Goal: Find specific page/section: Find specific page/section

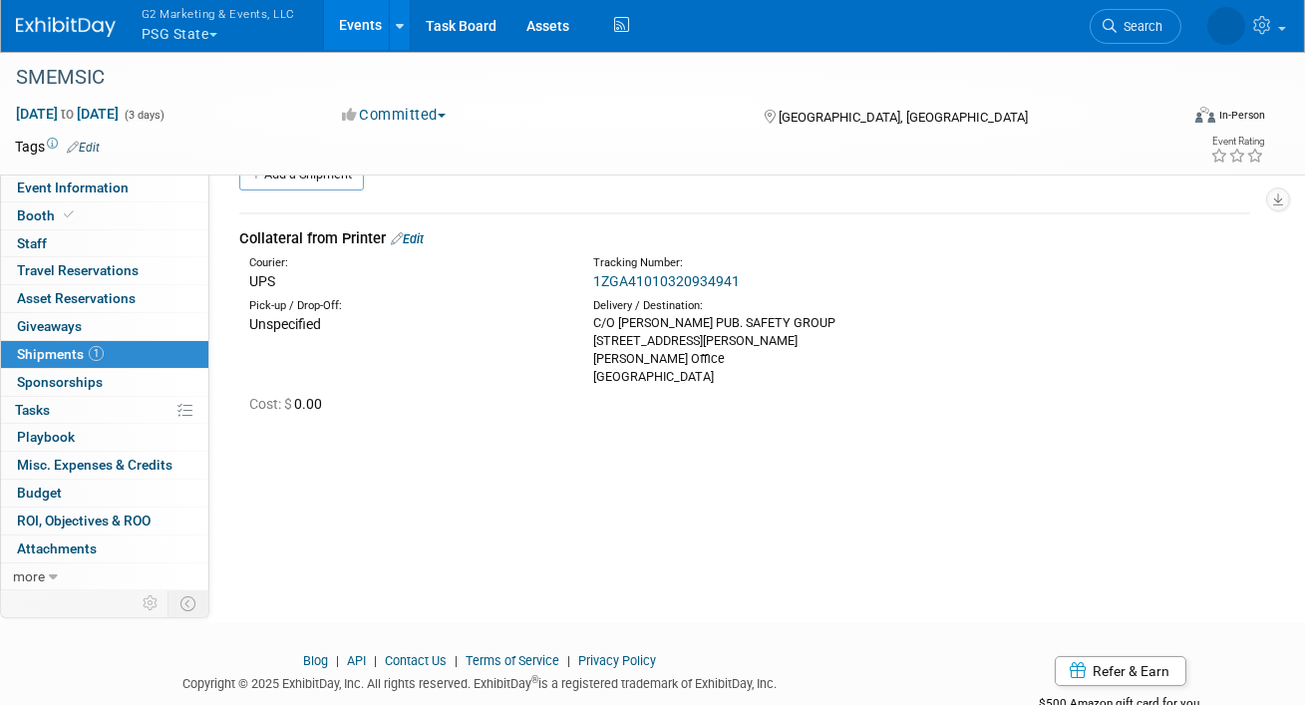
click at [182, 25] on button "G2 Marketing & Events, LLC PSG State" at bounding box center [230, 26] width 180 height 52
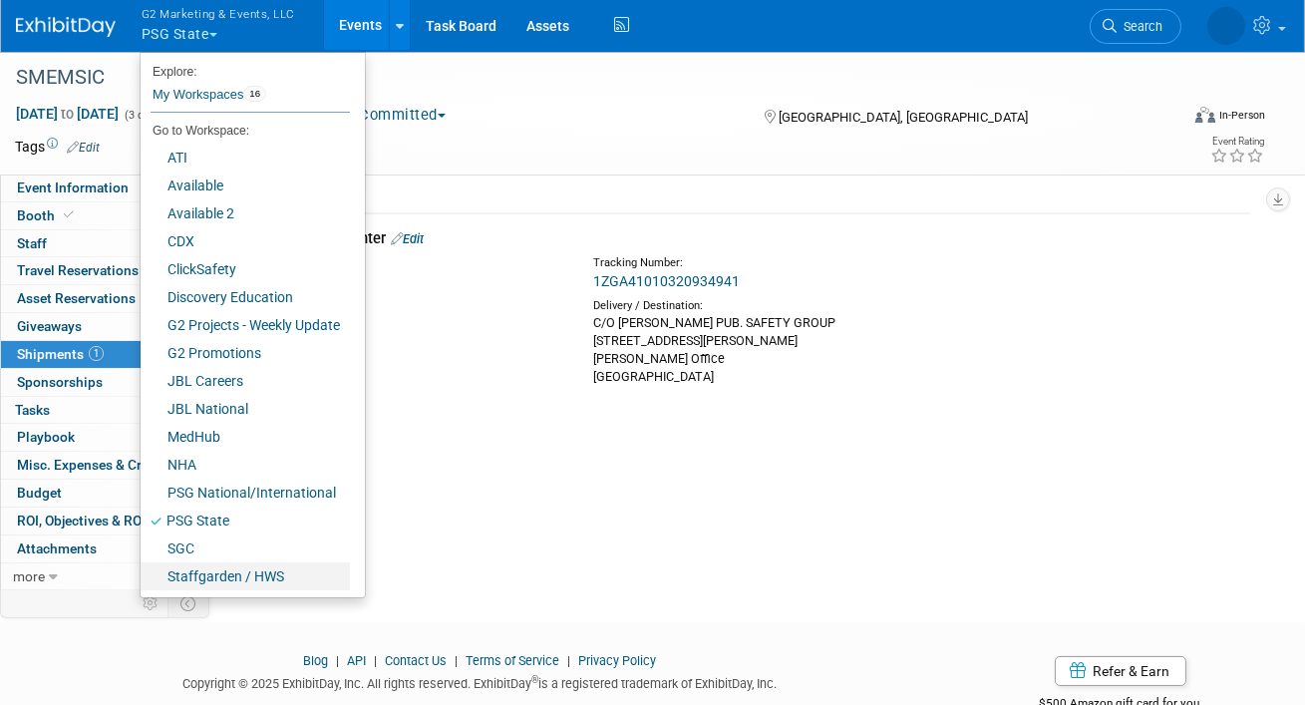
click at [221, 566] on link "Staffgarden / HWS" at bounding box center [245, 576] width 209 height 28
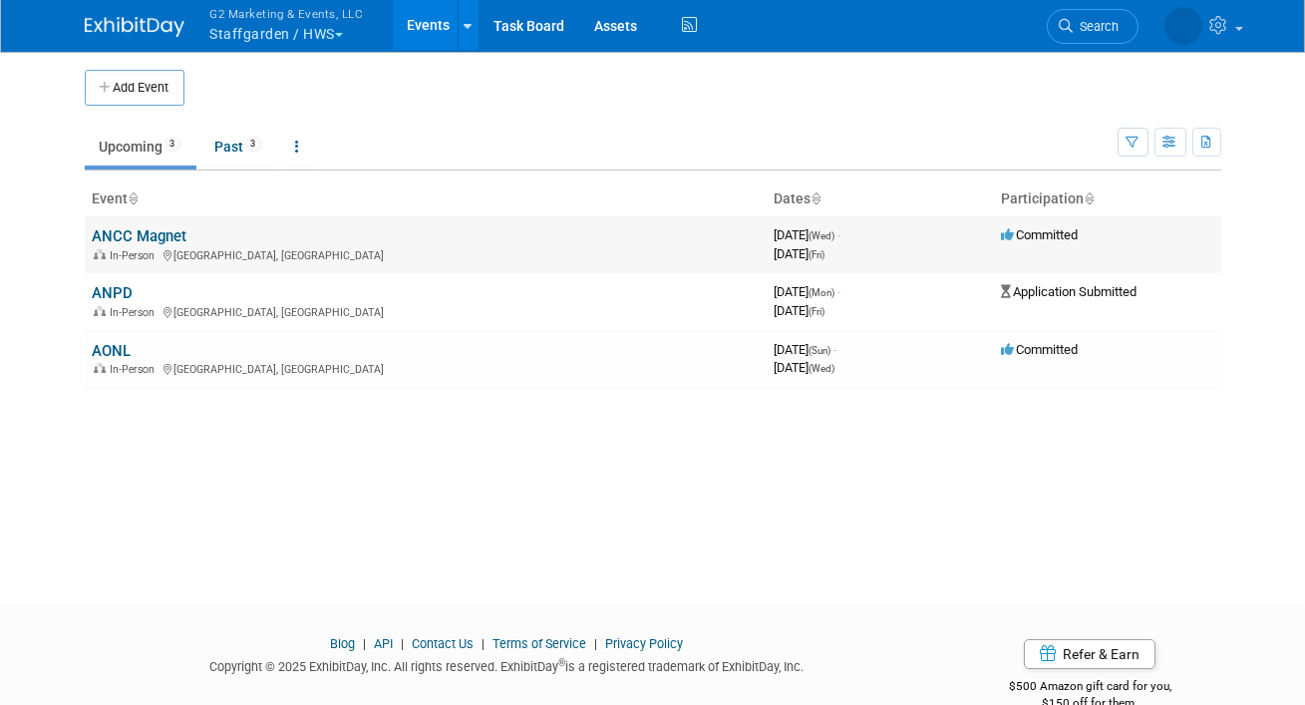
click at [125, 241] on link "ANCC Magnet" at bounding box center [140, 236] width 95 height 18
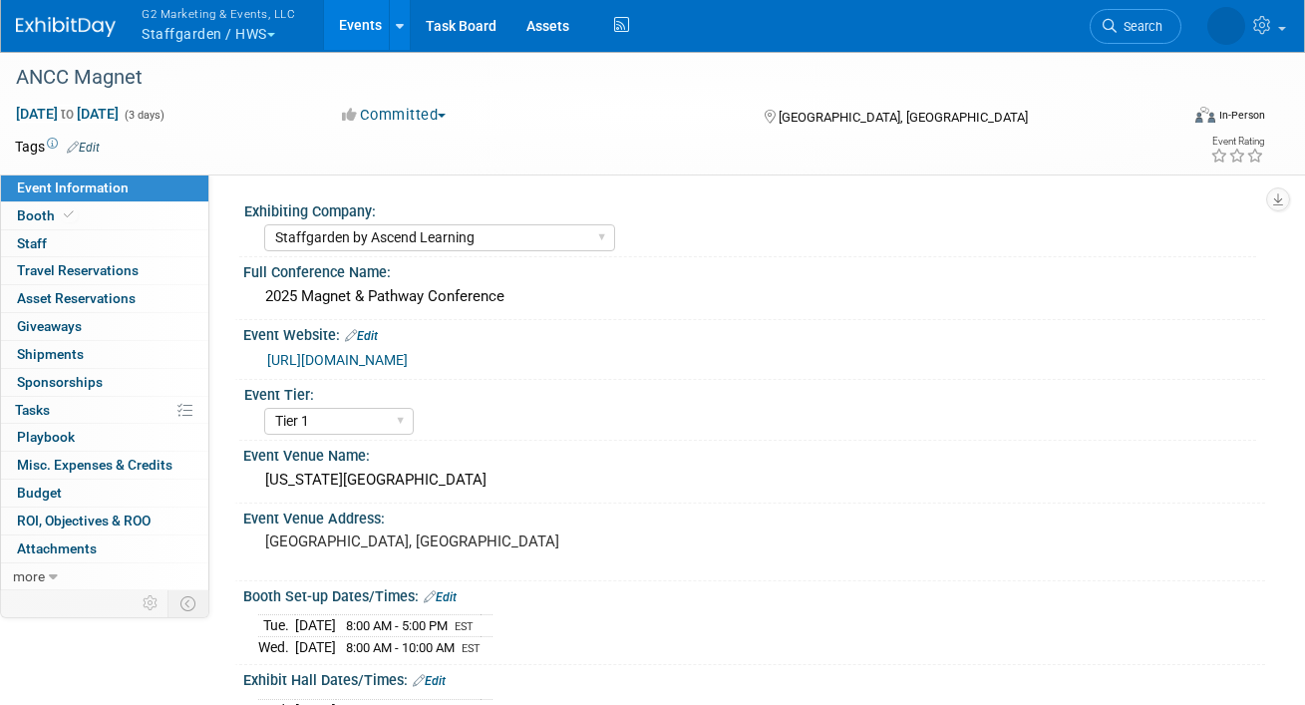
select select "Staffgarden by Ascend Learning"
select select "Tier 1"
select select "No"
click at [100, 210] on link "Booth" at bounding box center [104, 215] width 207 height 27
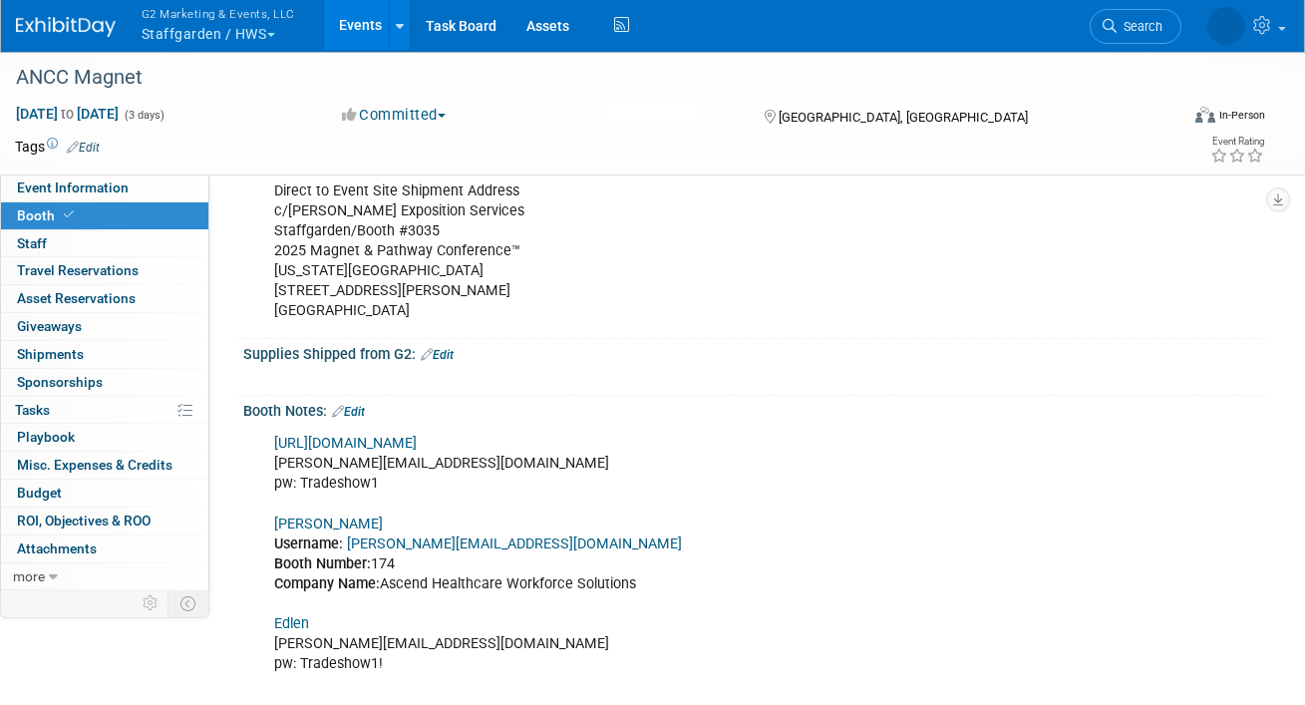
scroll to position [829, 0]
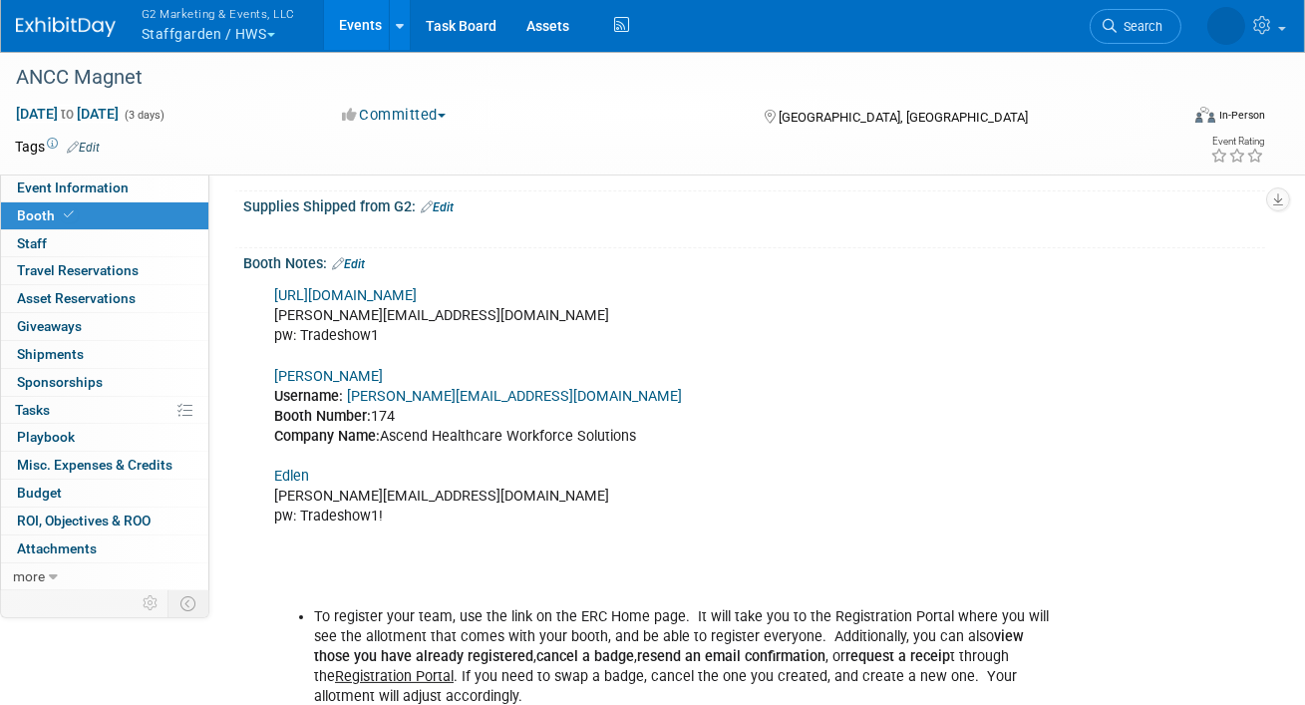
click at [311, 371] on link "Shepard" at bounding box center [328, 376] width 109 height 17
click at [356, 295] on link "https://ancc25.exh.mapyourshow.com/7_0/main/default" at bounding box center [345, 295] width 143 height 17
